Goal: Task Accomplishment & Management: Complete application form

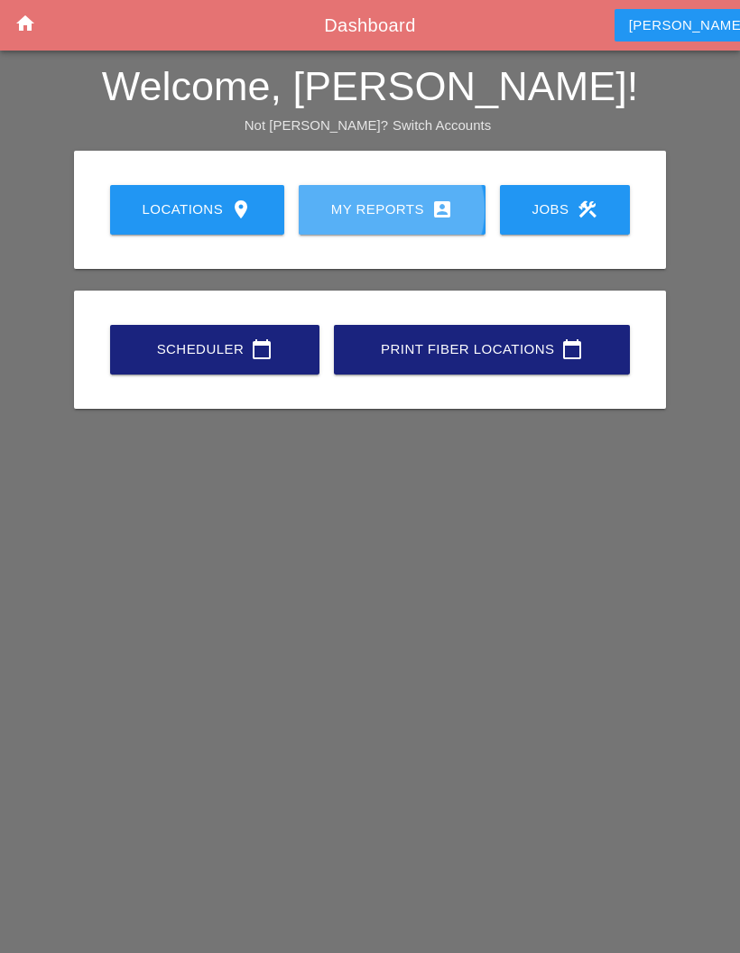
click at [374, 199] on div "My Reports account_box" at bounding box center [392, 210] width 129 height 22
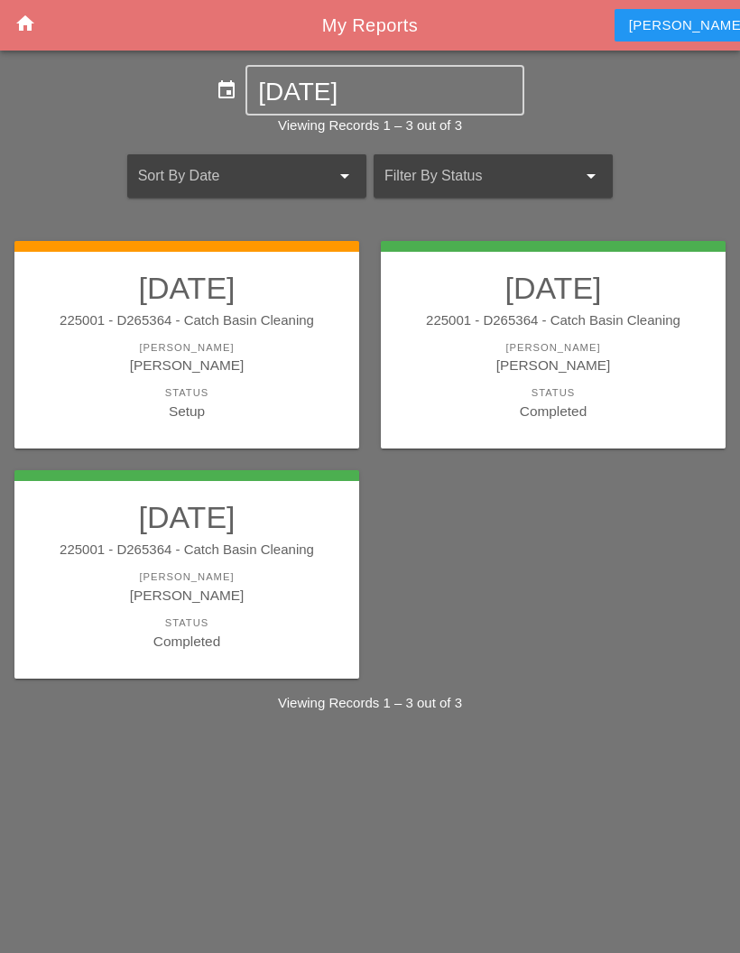
click at [225, 367] on div "[PERSON_NAME]" at bounding box center [186, 365] width 309 height 21
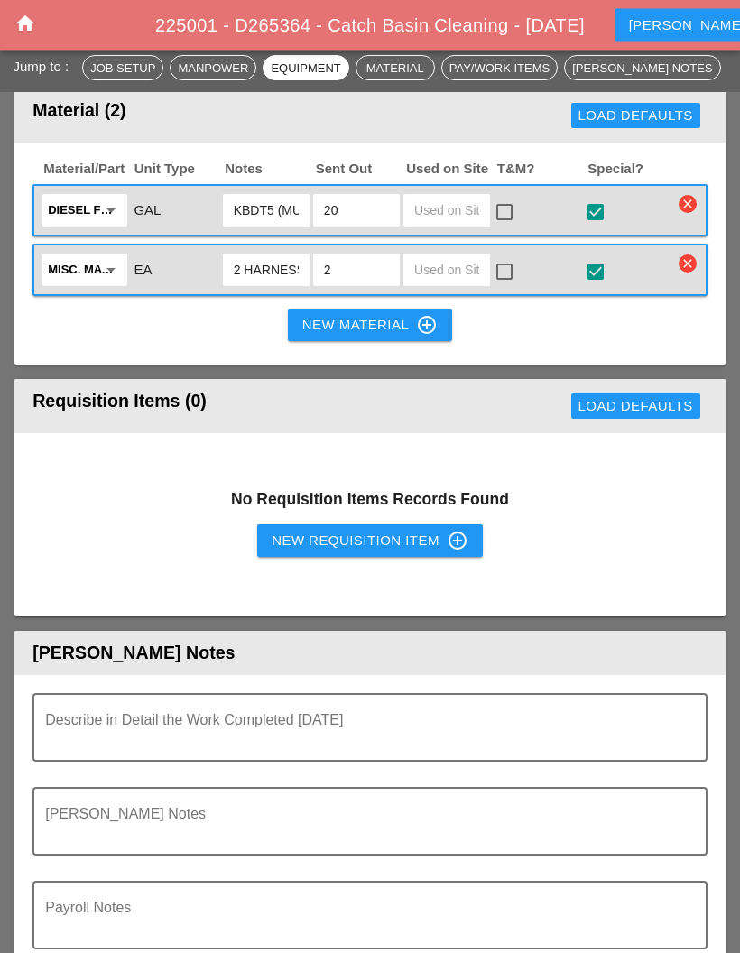
scroll to position [2084, 0]
click at [367, 530] on div "New Requisition Item control_point" at bounding box center [370, 541] width 197 height 22
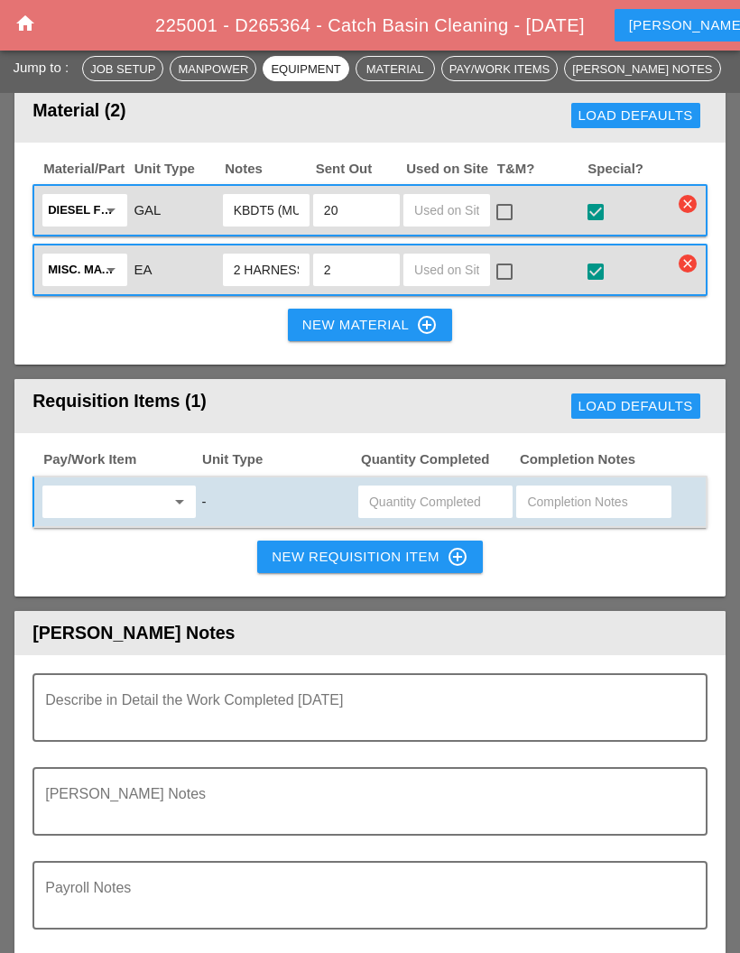
click at [146, 487] on input "text" at bounding box center [106, 501] width 116 height 29
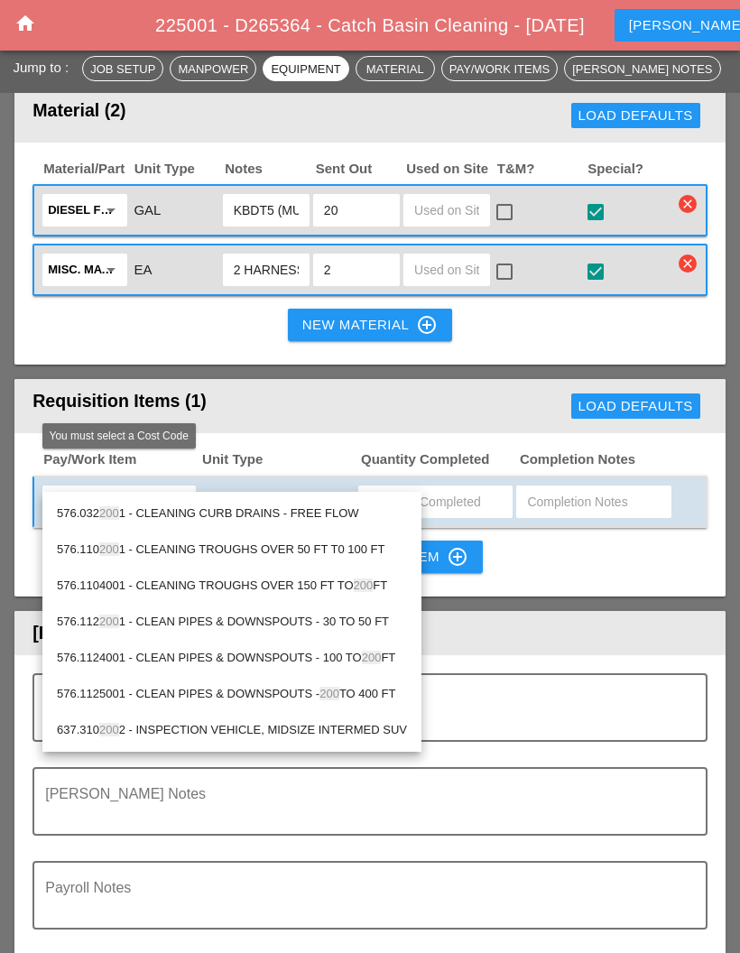
type input "2001"
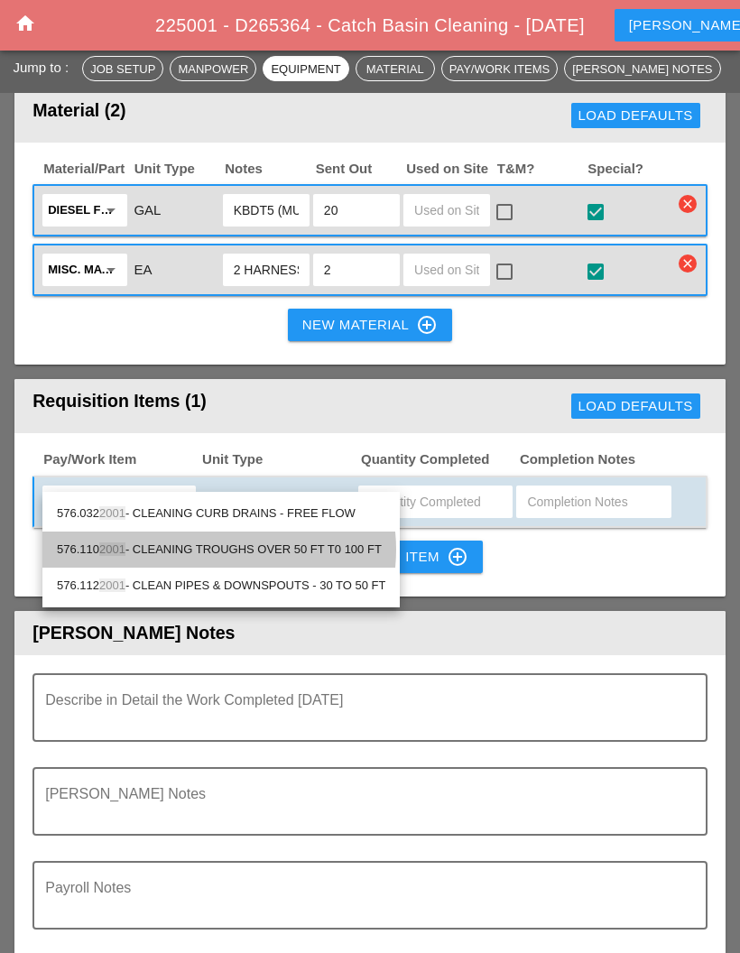
click at [345, 544] on div "576.110 2001 - CLEANING TROUGHS OVER 50 FT T0 100 FT" at bounding box center [221, 550] width 329 height 22
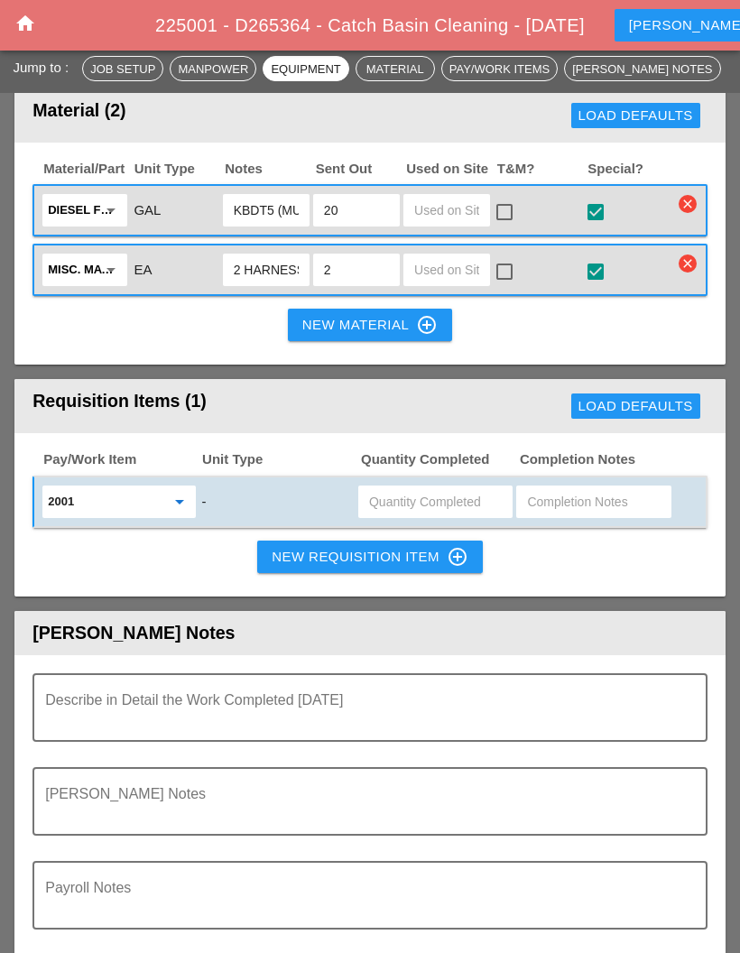
click at [573, 487] on input "text" at bounding box center [593, 501] width 133 height 29
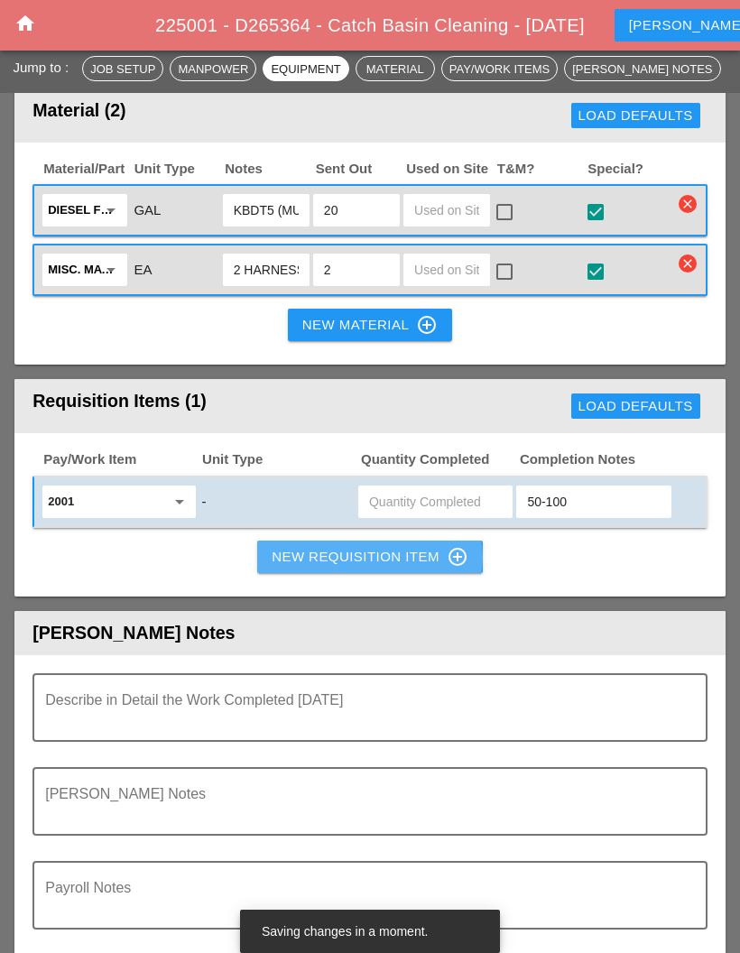
type input "50-100"
click at [414, 546] on div "New Requisition Item control_point" at bounding box center [370, 557] width 197 height 22
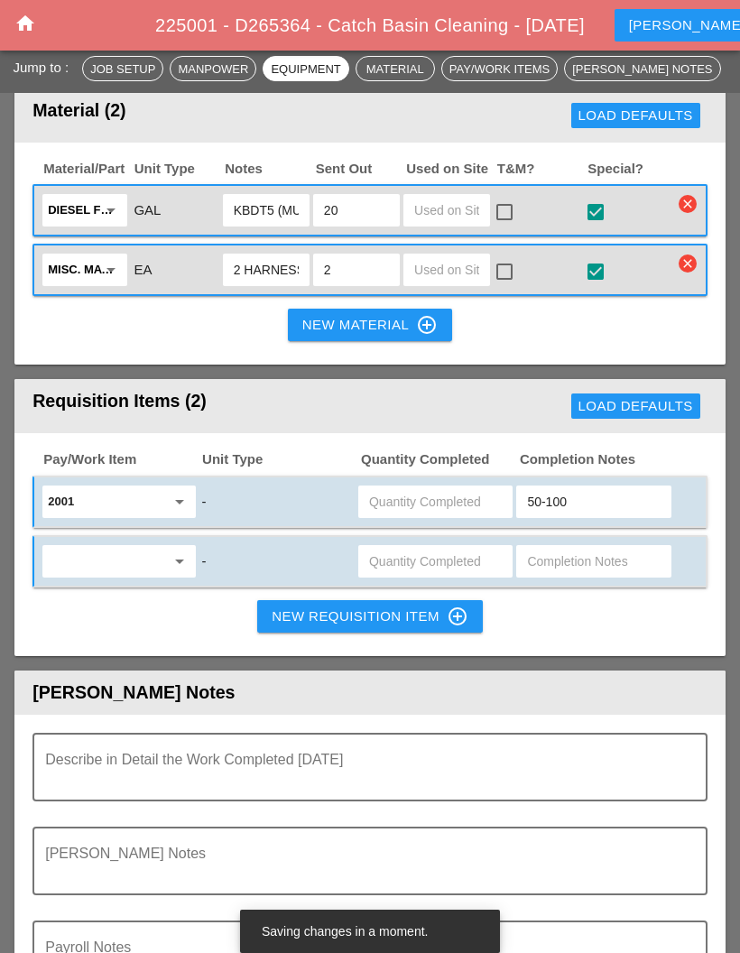
click at [139, 547] on input "text" at bounding box center [106, 561] width 116 height 29
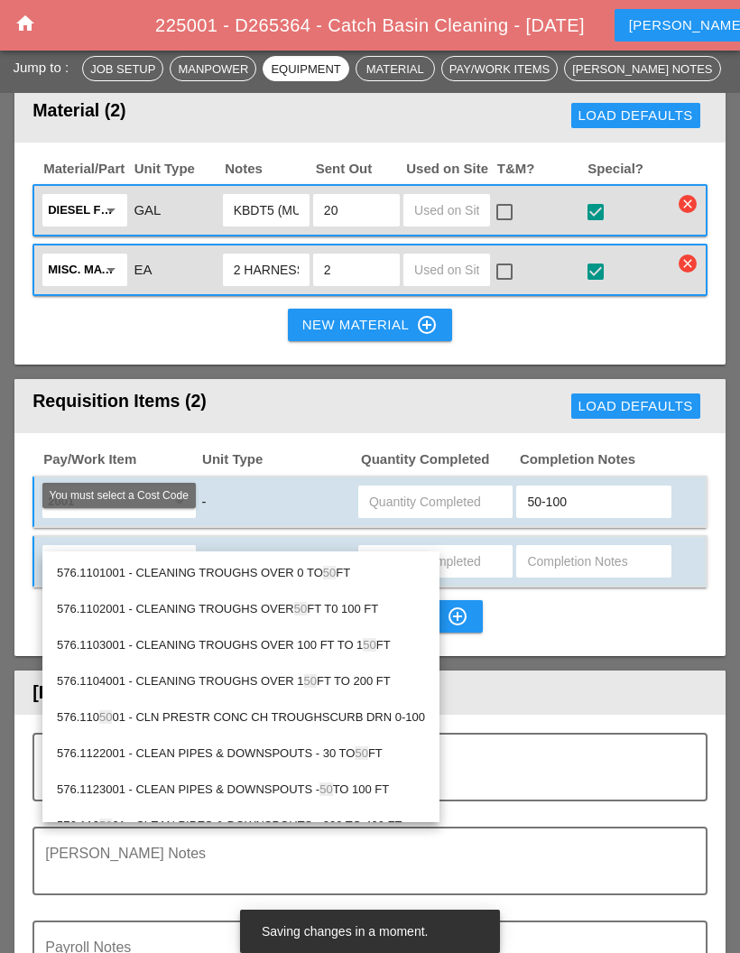
type input "500"
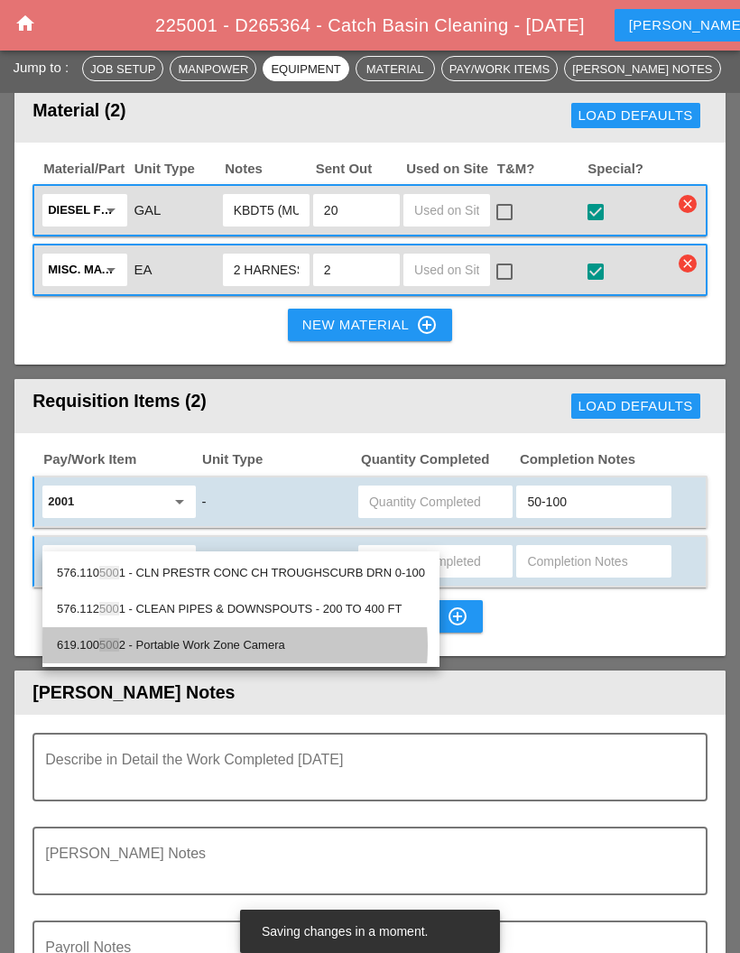
click at [277, 632] on div "619.100 500 2 - Portable Work Zone Camera" at bounding box center [241, 645] width 368 height 36
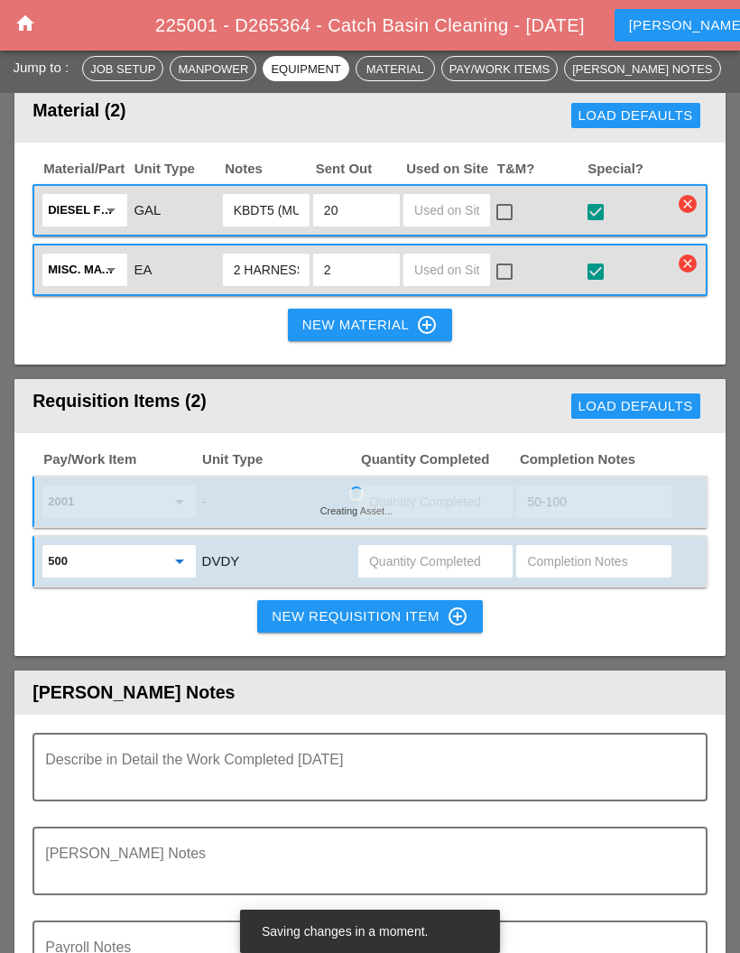
click at [584, 547] on input "text" at bounding box center [593, 561] width 133 height 29
click at [442, 547] on input "text" at bounding box center [435, 561] width 133 height 29
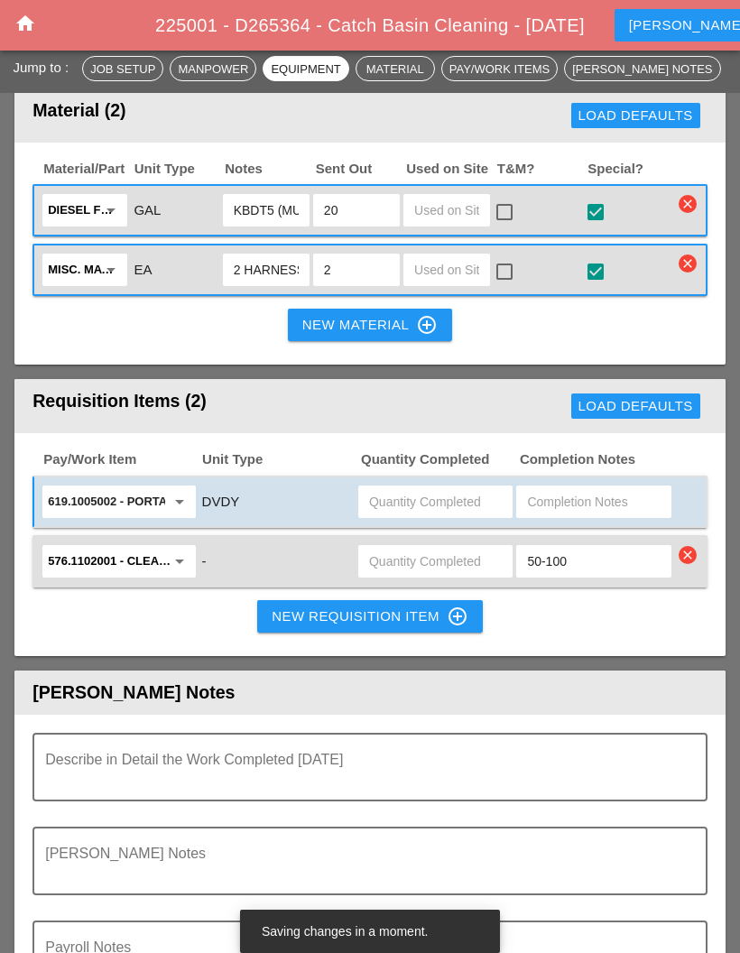
click at [422, 547] on input "text" at bounding box center [435, 561] width 133 height 29
click at [433, 487] on input "text" at bounding box center [435, 501] width 133 height 29
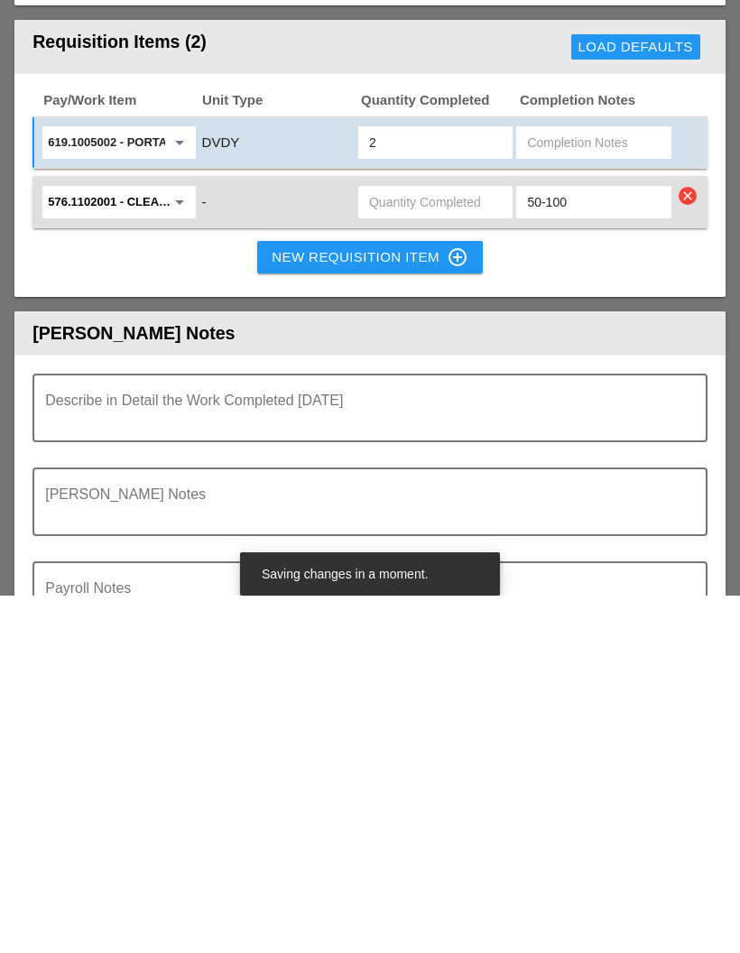
scroll to position [2123, 0]
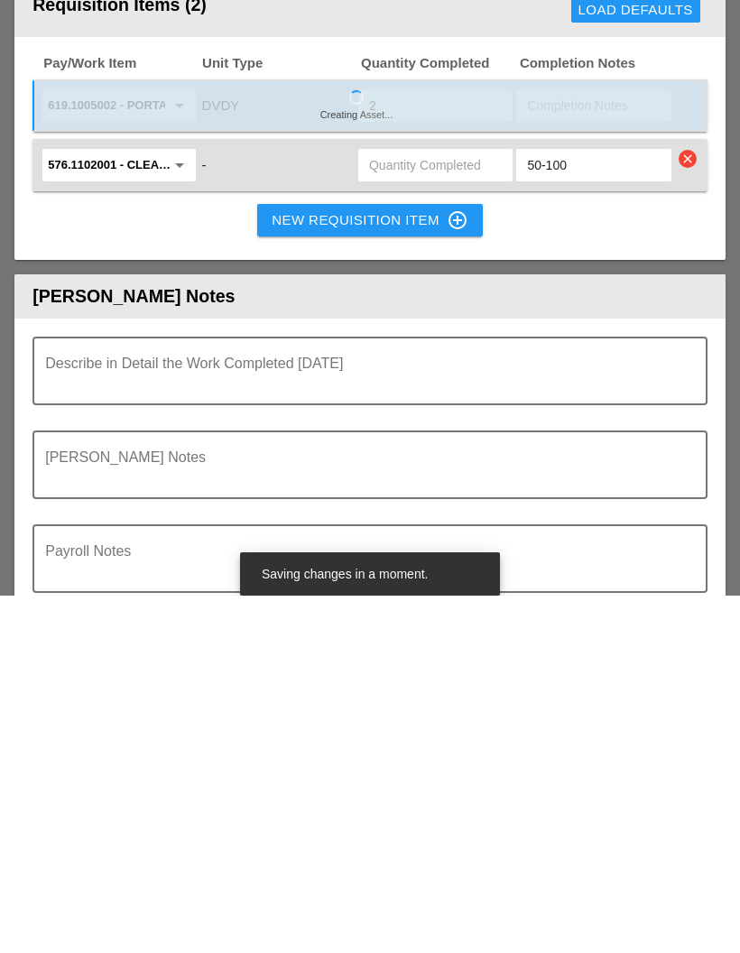
type input "2"
click at [396, 696] on div "Describe in Detail the Work Completed [DATE]" at bounding box center [363, 728] width 636 height 65
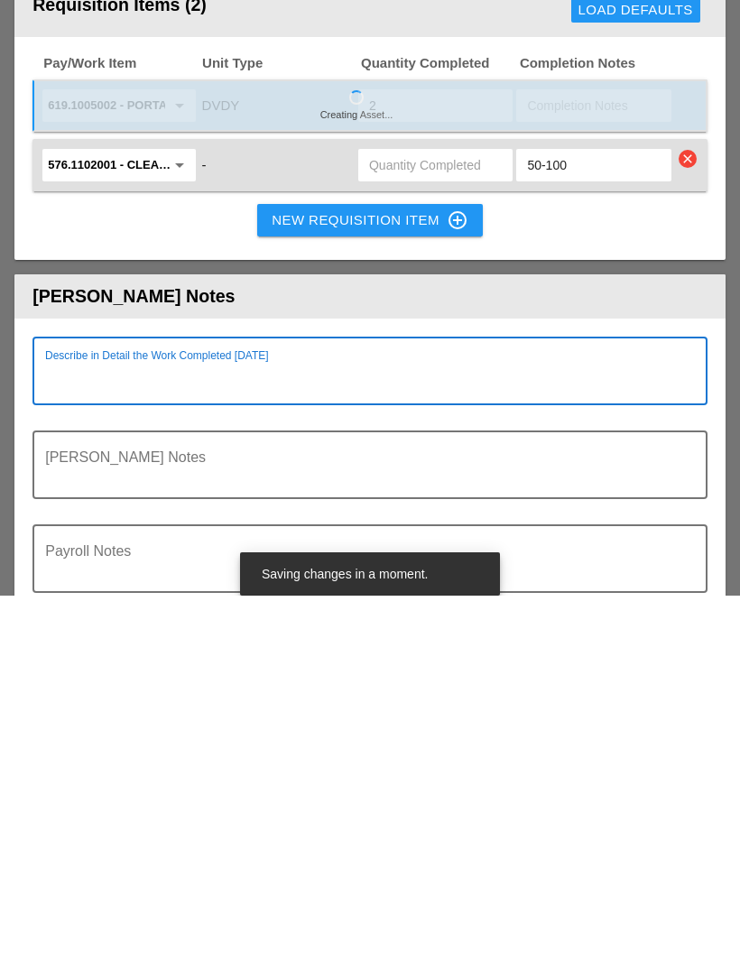
click at [420, 718] on textarea "Describe in Detail the Work Completed Today" at bounding box center [363, 739] width 636 height 43
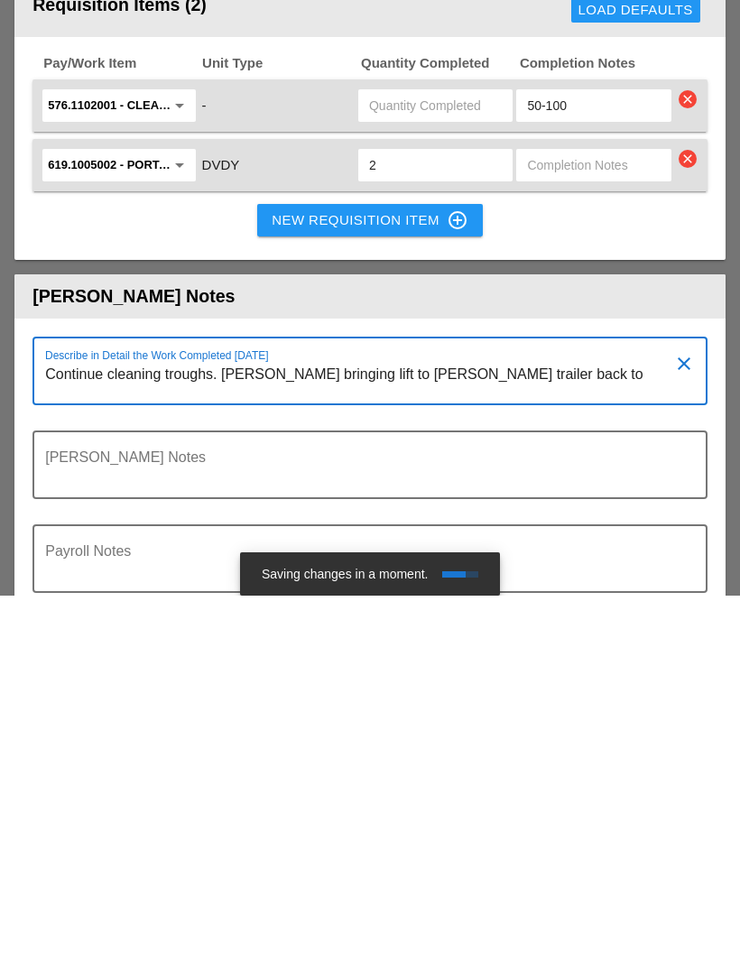
click at [406, 718] on textarea "Continue cleaning troughs. [PERSON_NAME] bringing lift to [PERSON_NAME] trailer…" at bounding box center [363, 739] width 636 height 43
click at [403, 718] on textarea "Continue cleaning troughs. [PERSON_NAME] bringing lift to [PERSON_NAME] trailer…" at bounding box center [363, 739] width 636 height 43
click at [543, 718] on textarea "Continue cleaning troughs. [PERSON_NAME] bringing lift to [PERSON_NAME], traile…" at bounding box center [363, 739] width 636 height 43
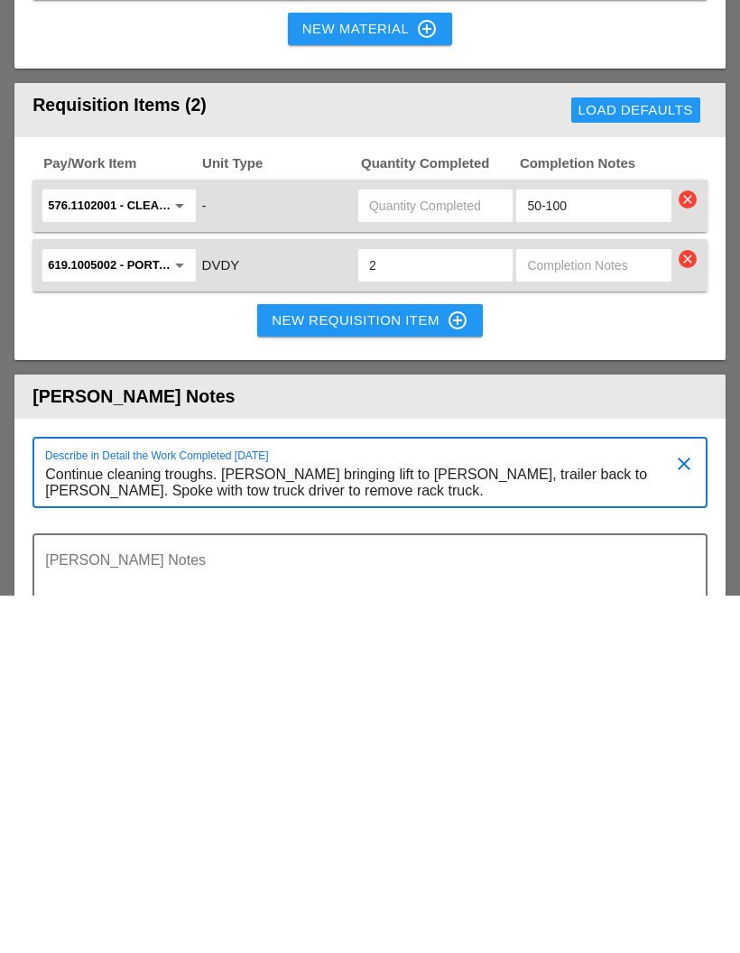
scroll to position [2024, 0]
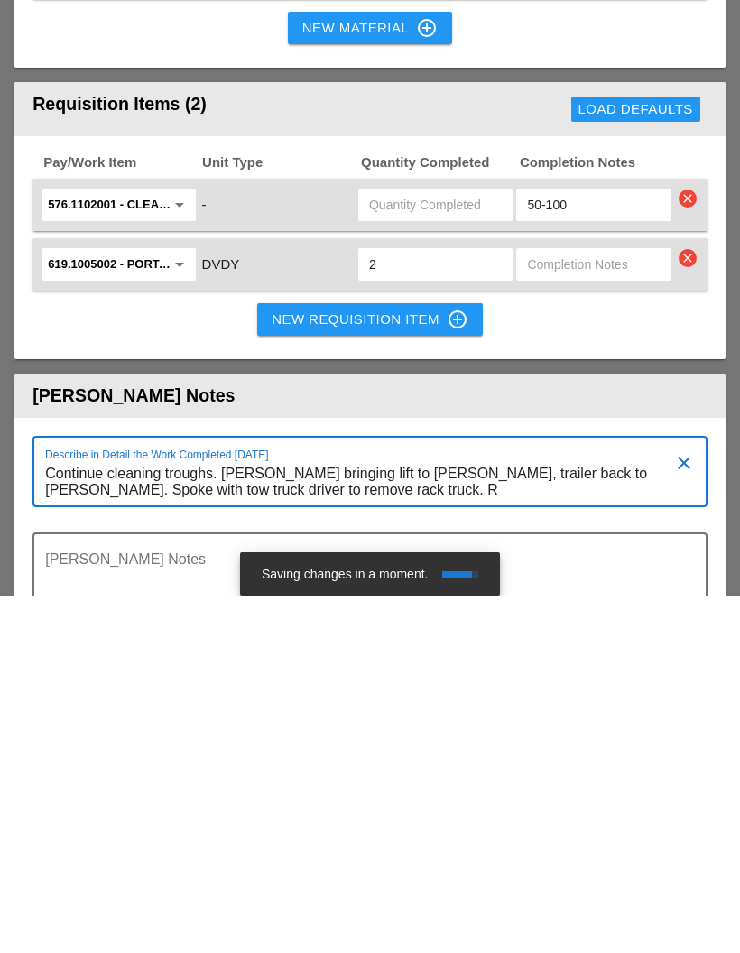
type textarea "Continue cleaning troughs. [PERSON_NAME] bringing lift to [PERSON_NAME], traile…"
